Goal: Task Accomplishment & Management: Complete application form

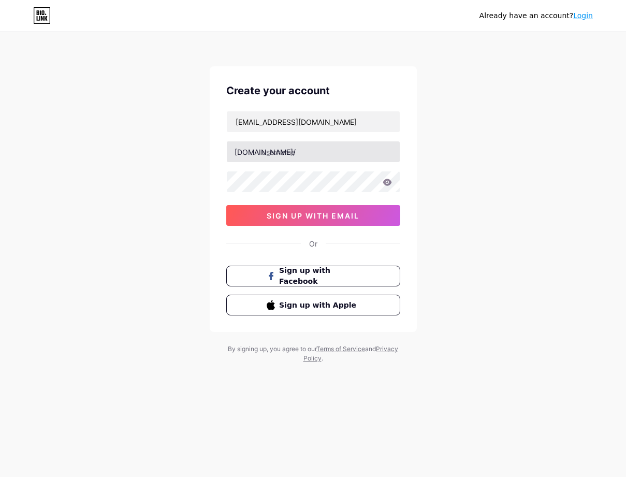
type input "Monia@thirtythree.media"
click at [268, 146] on input "text" at bounding box center [313, 151] width 173 height 21
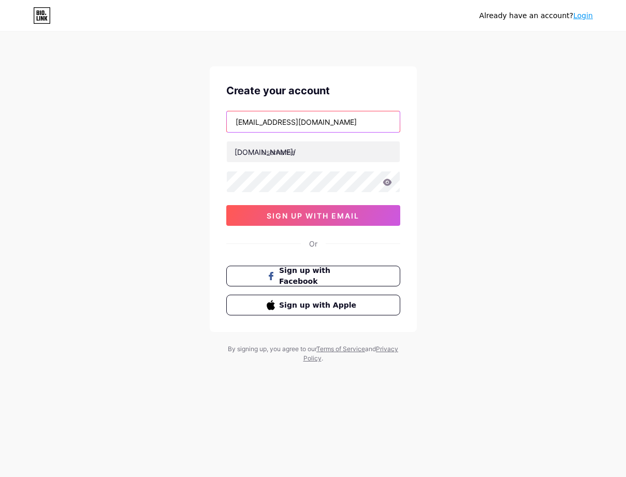
drag, startPoint x: 257, startPoint y: 121, endPoint x: 188, endPoint y: 121, distance: 68.9
click at [188, 121] on div "Already have an account? Login Create your account Monia@thirtythree.media bio.…" at bounding box center [313, 198] width 626 height 396
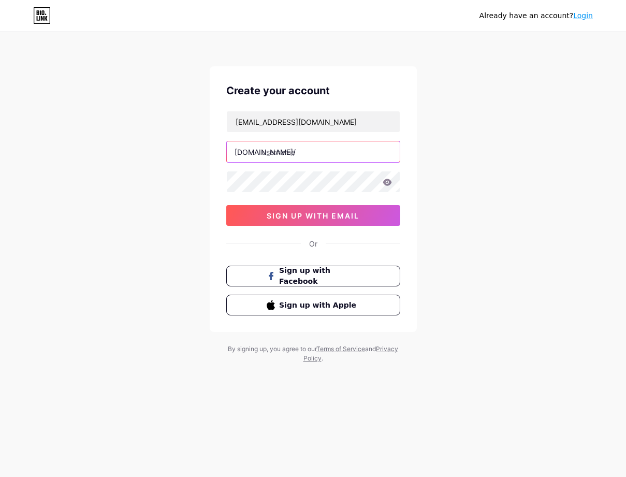
click at [278, 150] on input "text" at bounding box center [313, 151] width 173 height 21
paste input "monia"
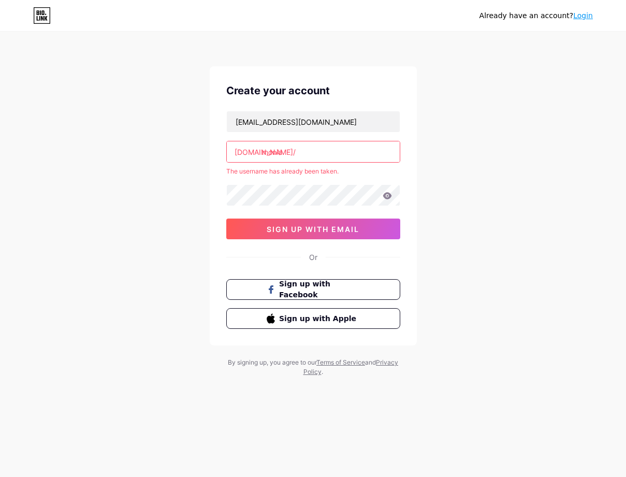
click at [284, 152] on input "monia" at bounding box center [313, 151] width 173 height 21
drag, startPoint x: 306, startPoint y: 153, endPoint x: 220, endPoint y: 155, distance: 86.6
click at [220, 155] on div "Create your account Monia@thirtythree.media bio.link/ monia The username has al…" at bounding box center [313, 205] width 207 height 279
paste input "alsanie"
click at [285, 149] on input "monia.alsanie" at bounding box center [313, 151] width 173 height 21
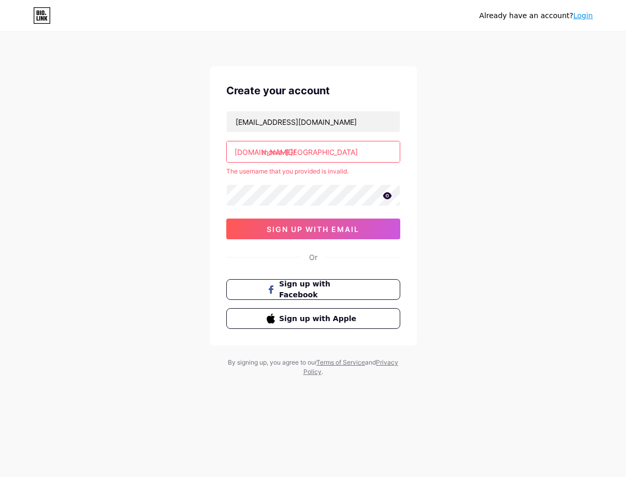
click at [286, 150] on input "monia-alsanie" at bounding box center [313, 151] width 173 height 21
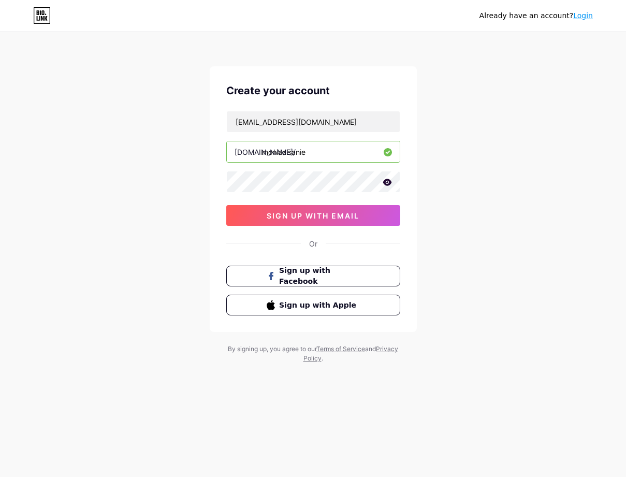
drag, startPoint x: 315, startPoint y: 153, endPoint x: 282, endPoint y: 154, distance: 33.2
click at [282, 154] on input "moniaalsanie" at bounding box center [313, 151] width 173 height 21
paste input "moniaalsanie"
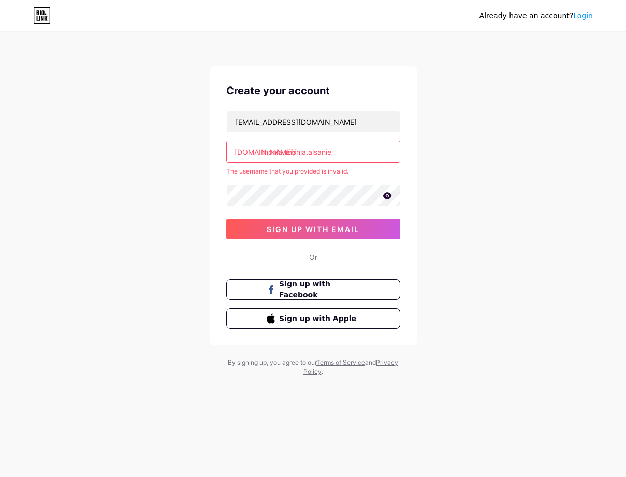
click at [307, 154] on input "monia_monia.alsanie" at bounding box center [313, 151] width 173 height 21
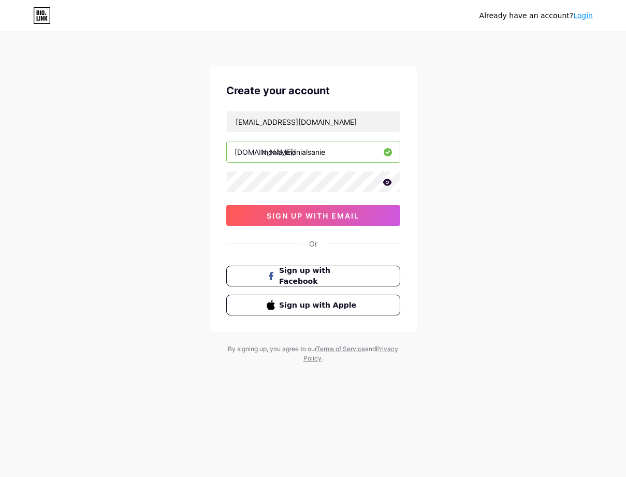
click at [325, 152] on input "monia_monialsanie" at bounding box center [313, 151] width 173 height 21
drag, startPoint x: 331, startPoint y: 152, endPoint x: 304, endPoint y: 151, distance: 27.0
click at [304, 151] on input "monia_monialsanie" at bounding box center [313, 151] width 173 height 21
paste input "alsanie"
type input "monia_alsanie"
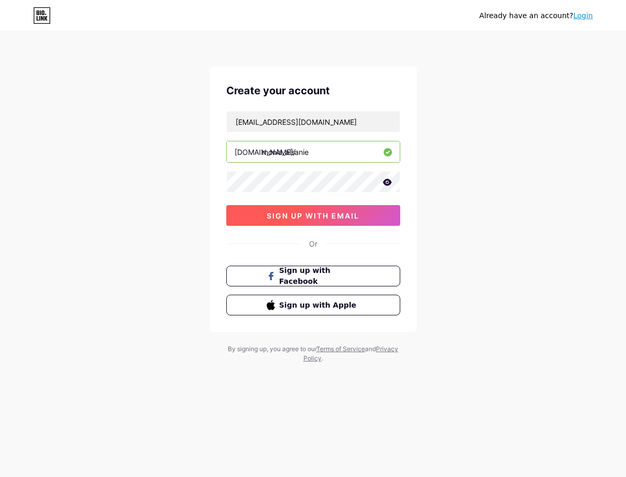
click at [359, 211] on span "sign up with email" at bounding box center [313, 215] width 93 height 9
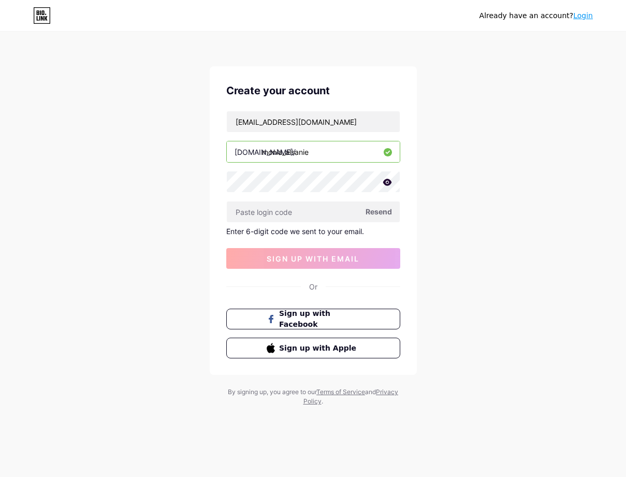
click at [373, 211] on span "Resend" at bounding box center [379, 211] width 26 height 11
click at [312, 156] on input "monia_alsanie" at bounding box center [313, 151] width 173 height 21
click at [291, 122] on input "Monia@thirtythree.media" at bounding box center [313, 121] width 173 height 21
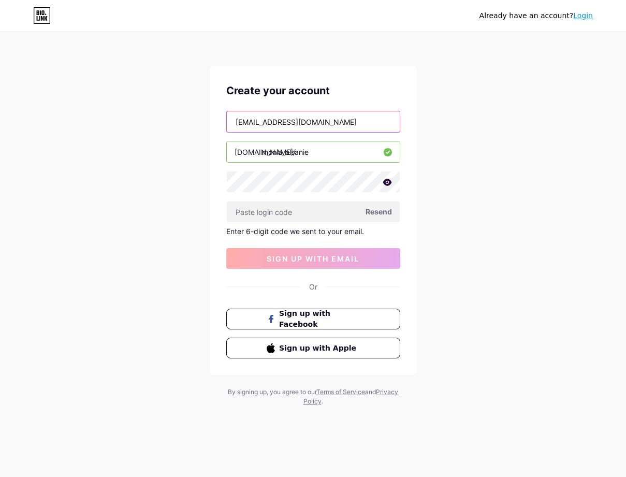
click at [291, 122] on input "Monia@thirtythree.media" at bounding box center [313, 121] width 173 height 21
paste input "[PERSON_NAME]"
drag, startPoint x: 264, startPoint y: 120, endPoint x: 187, endPoint y: 119, distance: 77.2
click at [187, 119] on div "Already have an account? Login Create your account abduldri@thirtythree.media b…" at bounding box center [313, 219] width 626 height 439
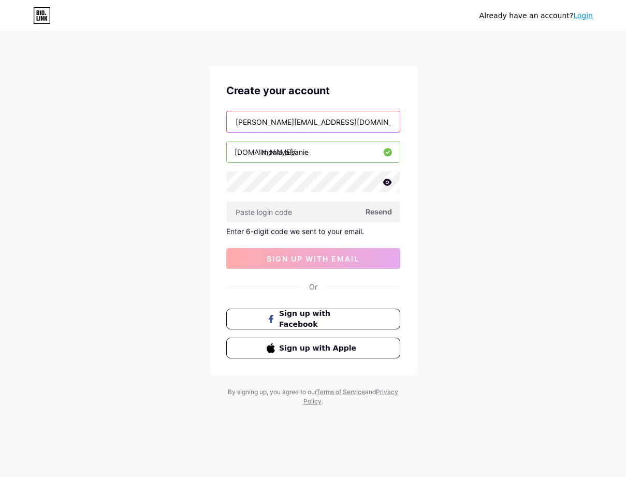
type input "[PERSON_NAME][EMAIL_ADDRESS][DOMAIN_NAME]"
drag, startPoint x: 331, startPoint y: 155, endPoint x: 227, endPoint y: 155, distance: 103.6
click at [227, 155] on input "monia_alsanie" at bounding box center [313, 151] width 173 height 21
paste input "[PERSON_NAME]"
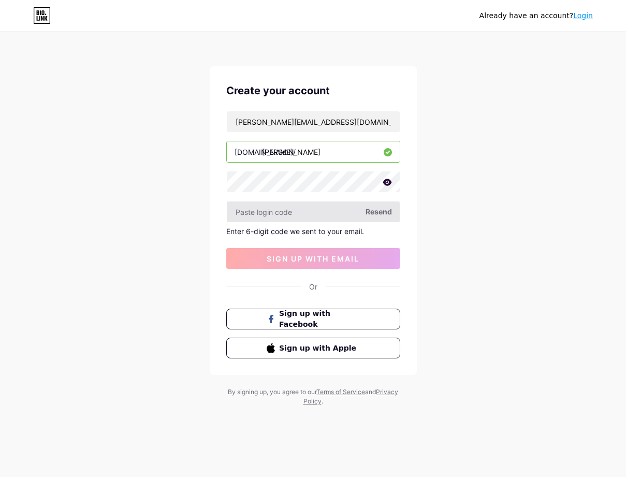
type input "[PERSON_NAME]"
click at [321, 205] on input "text" at bounding box center [313, 212] width 173 height 21
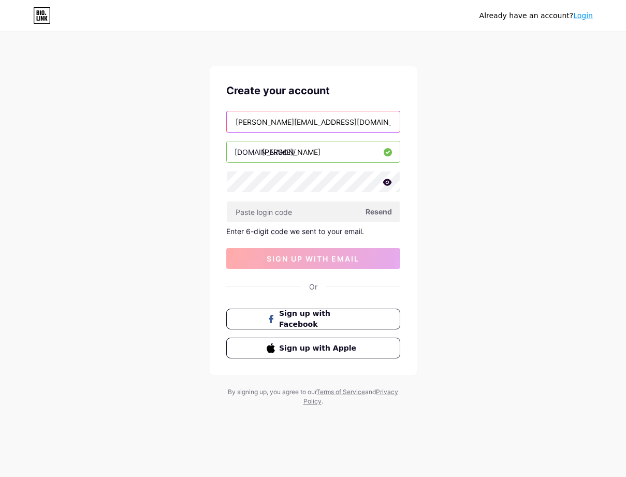
click at [311, 126] on input "[PERSON_NAME][EMAIL_ADDRESS][DOMAIN_NAME]" at bounding box center [313, 121] width 173 height 21
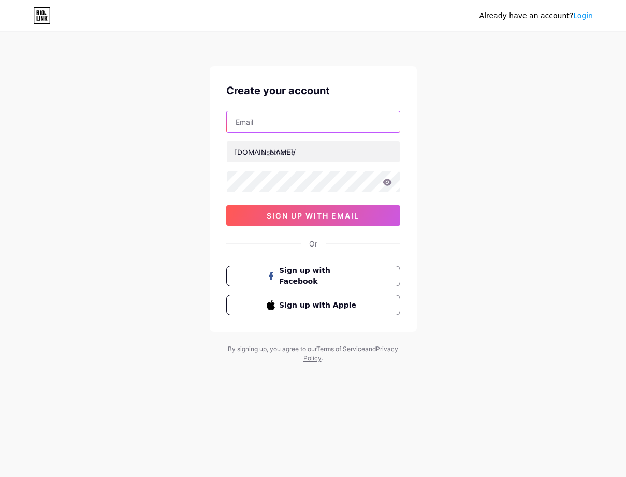
click at [265, 125] on input "text" at bounding box center [313, 121] width 173 height 21
paste input "[PERSON_NAME][EMAIL_ADDRESS][DOMAIN_NAME]"
type input "[PERSON_NAME][EMAIL_ADDRESS][DOMAIN_NAME]"
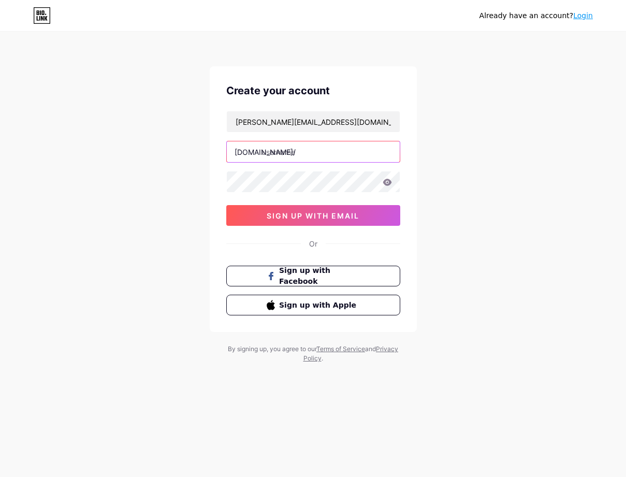
click at [269, 144] on input "text" at bounding box center [313, 151] width 173 height 21
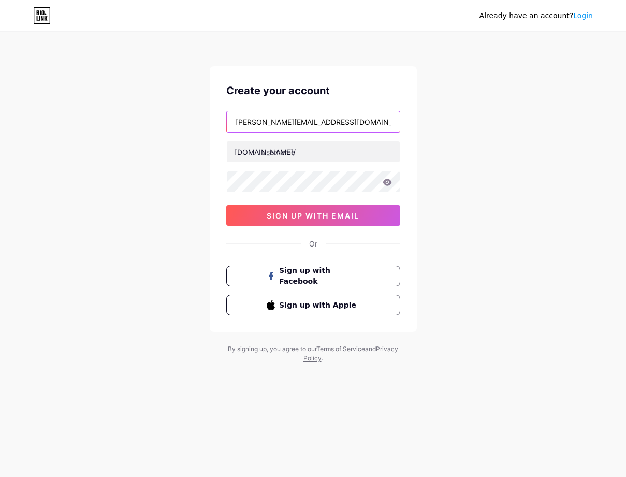
drag, startPoint x: 263, startPoint y: 122, endPoint x: 184, endPoint y: 124, distance: 78.8
click at [184, 124] on div "Already have an account? Login Create your account [PERSON_NAME][EMAIL_ADDRESS]…" at bounding box center [313, 198] width 626 height 396
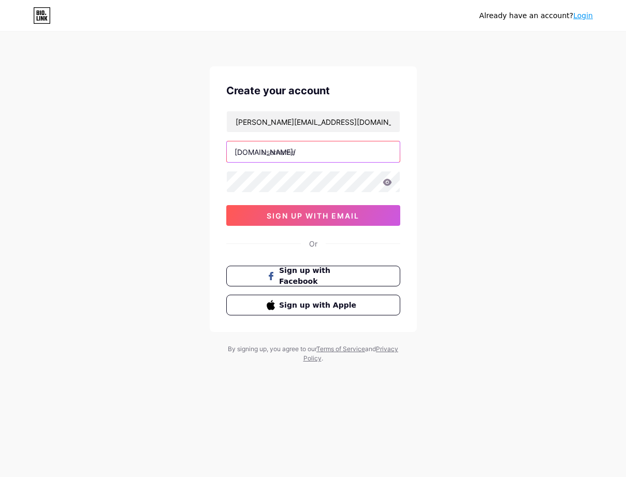
click at [271, 149] on input "text" at bounding box center [313, 151] width 173 height 21
paste input "[PERSON_NAME]"
type input "[PERSON_NAME]"
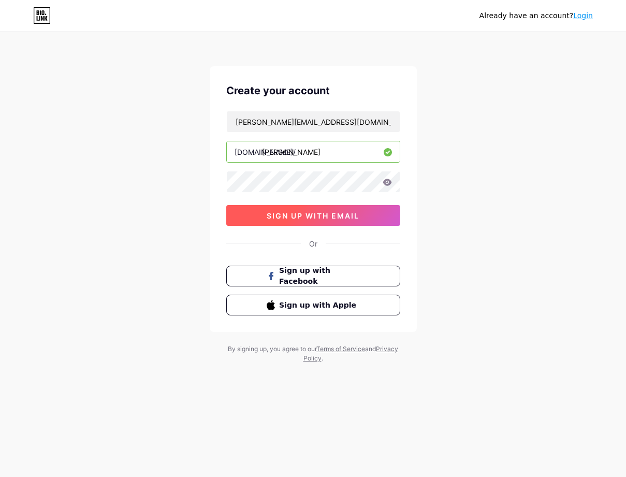
click at [357, 217] on span "sign up with email" at bounding box center [313, 215] width 93 height 9
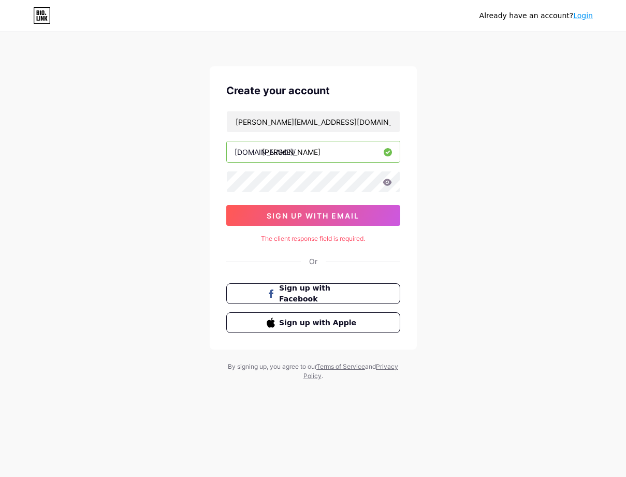
click at [456, 230] on div "Already have an account? Login Create your account [PERSON_NAME][EMAIL_ADDRESS]…" at bounding box center [313, 207] width 626 height 414
click at [263, 154] on input "[PERSON_NAME]" at bounding box center [313, 151] width 173 height 21
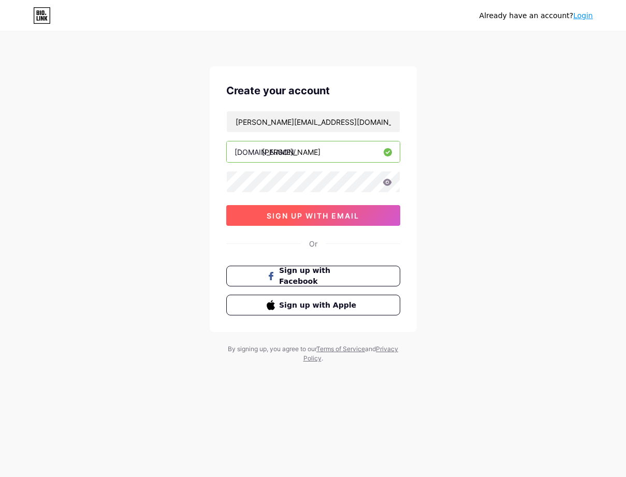
click at [307, 217] on span "sign up with email" at bounding box center [313, 215] width 93 height 9
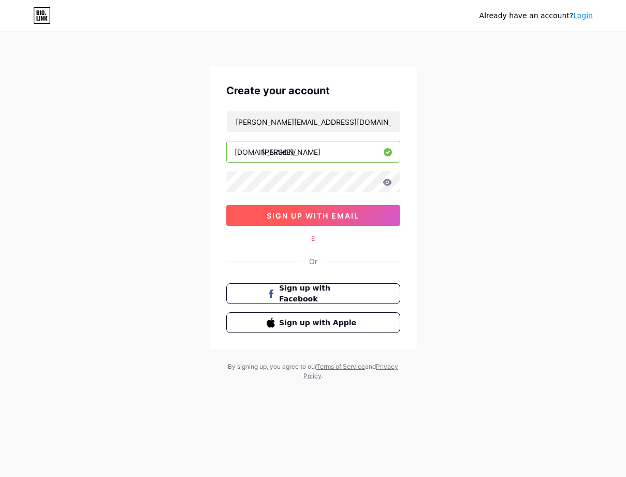
click at [307, 217] on span "sign up with email" at bounding box center [313, 215] width 93 height 9
click at [288, 152] on input "[PERSON_NAME]" at bounding box center [313, 151] width 173 height 21
click at [296, 152] on input "[PERSON_NAME]" at bounding box center [313, 151] width 173 height 21
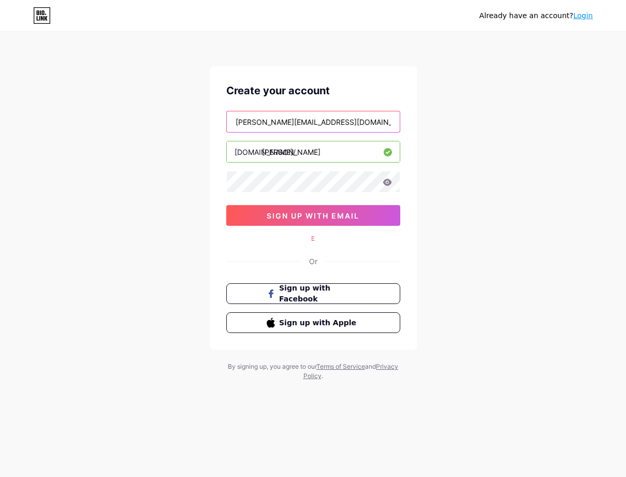
drag, startPoint x: 236, startPoint y: 122, endPoint x: 207, endPoint y: 125, distance: 28.6
click at [207, 125] on div "Already have an account? Login Create your account [PERSON_NAME][EMAIL_ADDRESS]…" at bounding box center [313, 207] width 626 height 414
click at [383, 185] on icon at bounding box center [387, 182] width 9 height 7
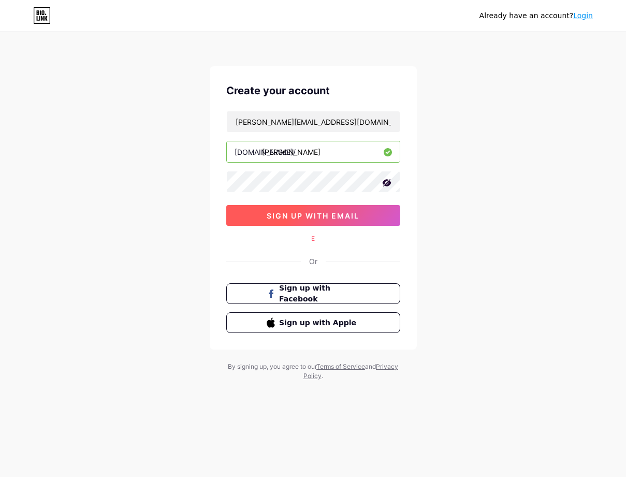
click at [343, 211] on span "sign up with email" at bounding box center [313, 215] width 93 height 9
click at [494, 277] on div "Already have an account? Login Create your account [PERSON_NAME][EMAIL_ADDRESS]…" at bounding box center [313, 207] width 626 height 414
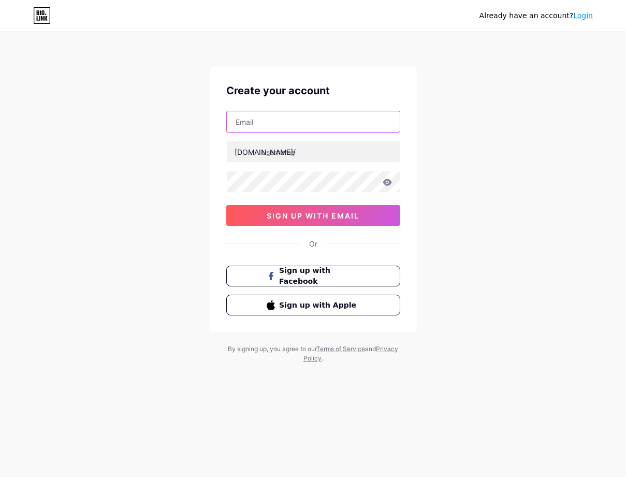
click at [241, 119] on input "text" at bounding box center [313, 121] width 173 height 21
paste input "Ibrahim@33"
type input "I"
click at [270, 120] on input "text" at bounding box center [313, 121] width 173 height 21
paste input "[PERSON_NAME][EMAIL_ADDRESS][DOMAIN_NAME]"
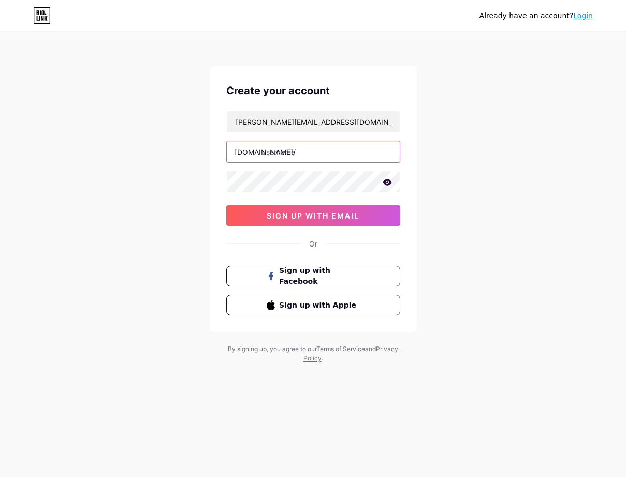
click at [297, 143] on input "text" at bounding box center [313, 151] width 173 height 21
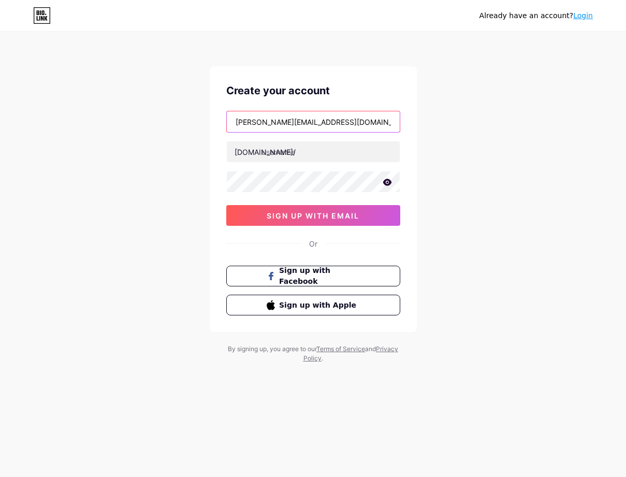
drag, startPoint x: 262, startPoint y: 118, endPoint x: 194, endPoint y: 119, distance: 68.4
click at [194, 119] on div "Already have an account? Login Create your account [PERSON_NAME][EMAIL_ADDRESS]…" at bounding box center [313, 198] width 626 height 396
drag, startPoint x: 263, startPoint y: 118, endPoint x: 172, endPoint y: 126, distance: 91.5
click at [172, 126] on div "Already have an account? Login Create your account [PERSON_NAME][EMAIL_ADDRESS]…" at bounding box center [313, 198] width 626 height 396
type input "[PERSON_NAME][EMAIL_ADDRESS][DOMAIN_NAME]"
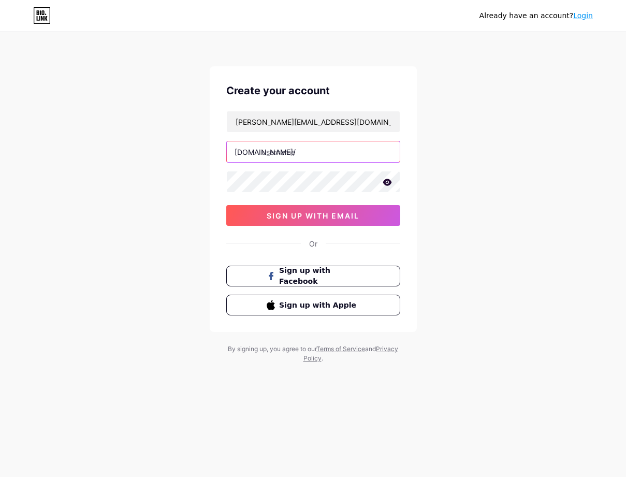
click at [275, 144] on input "text" at bounding box center [313, 151] width 173 height 21
paste input "[PERSON_NAME]"
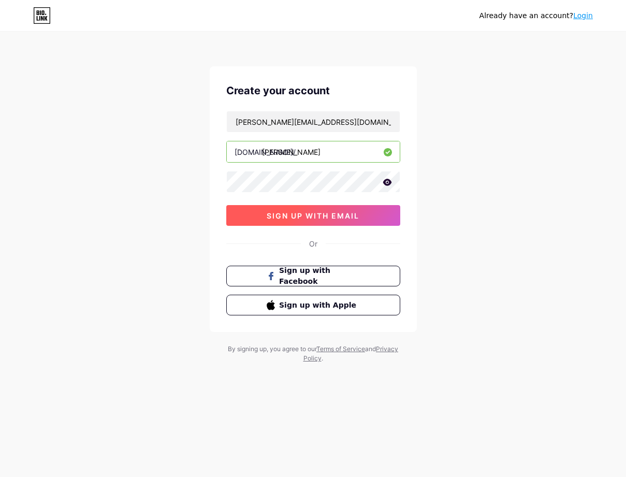
type input "[PERSON_NAME]"
click at [310, 221] on button "sign up with email" at bounding box center [313, 215] width 174 height 21
